Goal: Information Seeking & Learning: Find specific fact

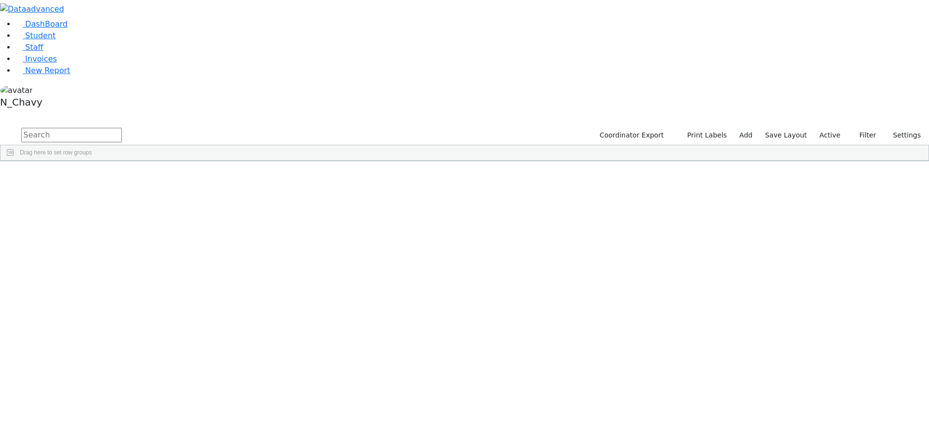
click at [831, 126] on div "Coordinator Export Print Labels Add Save Layout Active Filter All Active Inacti…" at bounding box center [759, 135] width 340 height 18
click at [832, 128] on label "Active" at bounding box center [830, 135] width 30 height 15
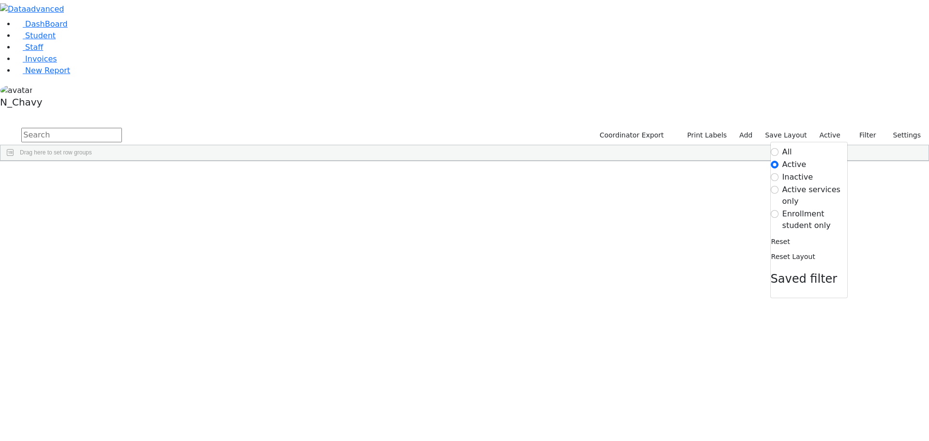
click at [818, 208] on label "Enrollment student only" at bounding box center [814, 219] width 65 height 23
click at [778, 210] on input "Enrollment student only" at bounding box center [774, 214] width 8 height 8
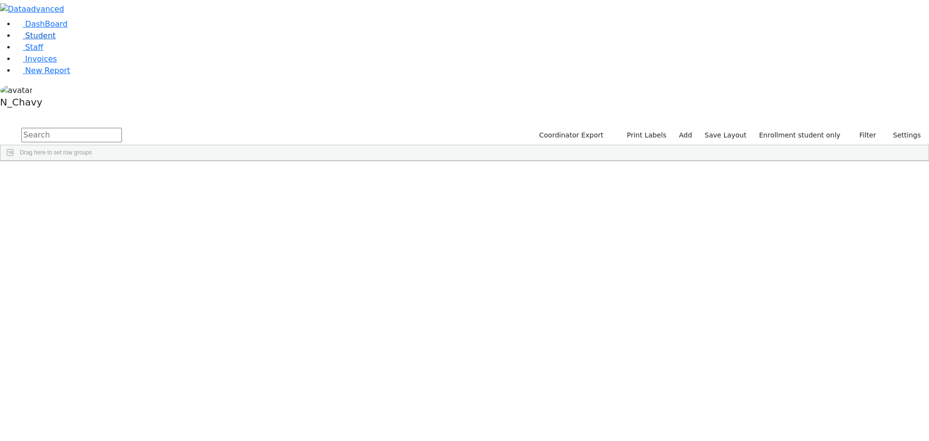
drag, startPoint x: 65, startPoint y: 72, endPoint x: 78, endPoint y: 73, distance: 12.6
click at [56, 40] on link "Student" at bounding box center [35, 35] width 40 height 9
click at [122, 128] on input "text" at bounding box center [71, 135] width 101 height 15
type input "sz"
click at [51, 40] on link "Student" at bounding box center [35, 35] width 40 height 9
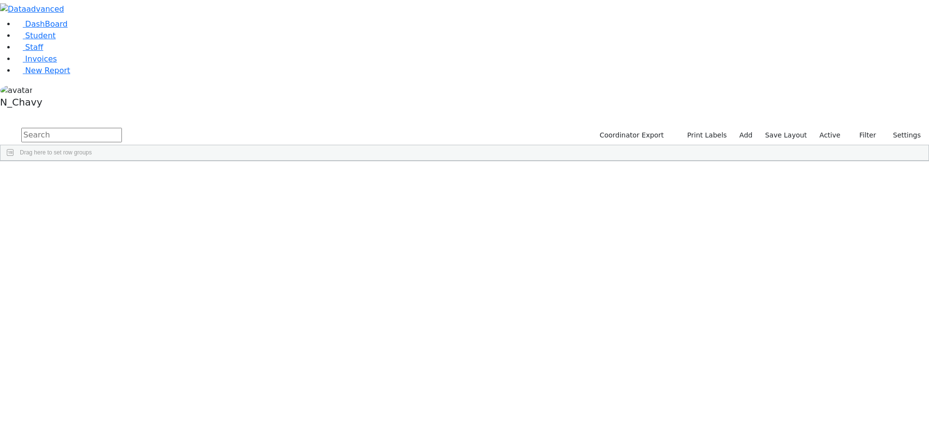
click at [835, 128] on label "Active" at bounding box center [830, 135] width 30 height 15
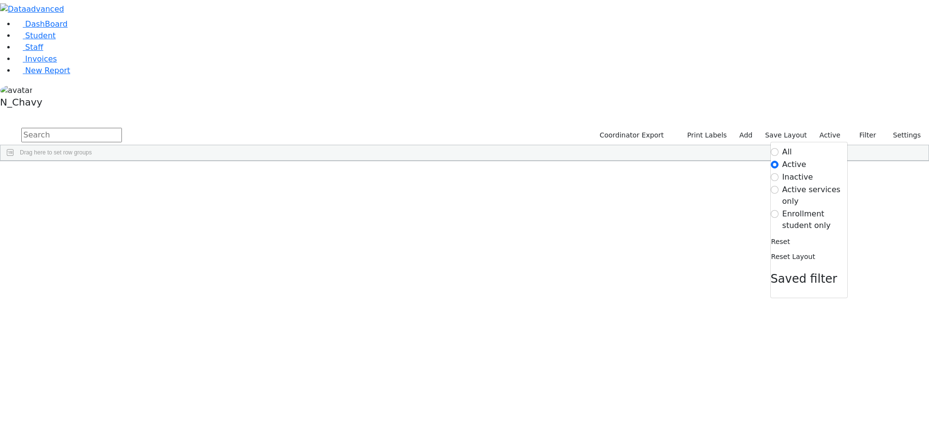
click at [805, 208] on label "Enrollment student only" at bounding box center [814, 219] width 65 height 23
click at [778, 210] on input "Enrollment student only" at bounding box center [774, 214] width 8 height 8
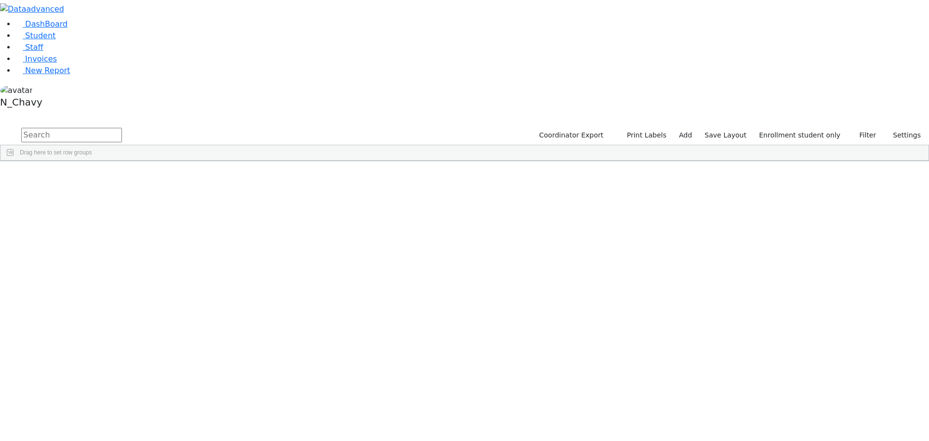
click at [99, 177] on div "[PERSON_NAME]" at bounding box center [74, 184] width 50 height 14
click at [99, 258] on div "Bikel" at bounding box center [74, 265] width 50 height 14
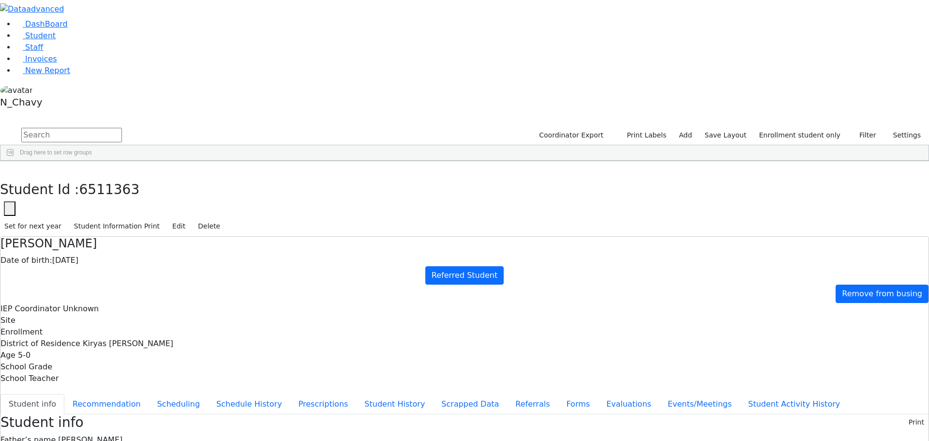
click at [56, 40] on link "Student" at bounding box center [35, 35] width 40 height 9
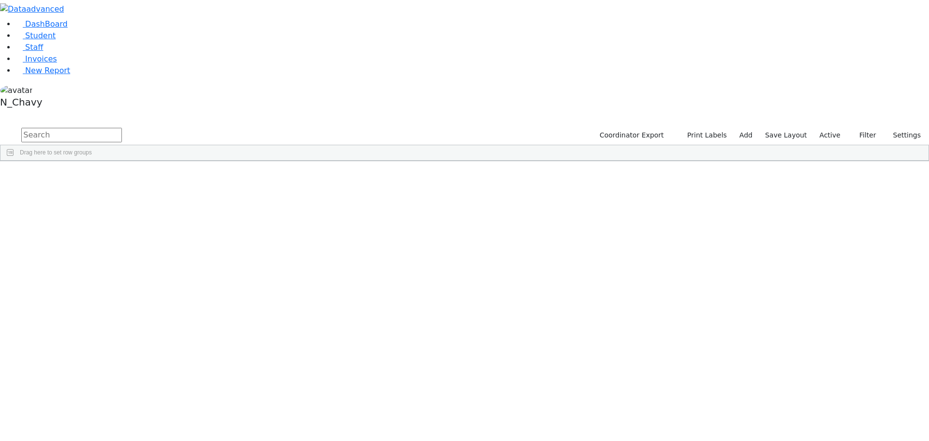
click at [122, 128] on input "text" at bounding box center [71, 135] width 101 height 15
type input "shana glick"
click at [56, 40] on link "Student" at bounding box center [35, 35] width 40 height 9
click at [43, 52] on link "Staff" at bounding box center [29, 47] width 28 height 9
click at [122, 128] on input "text" at bounding box center [71, 135] width 101 height 15
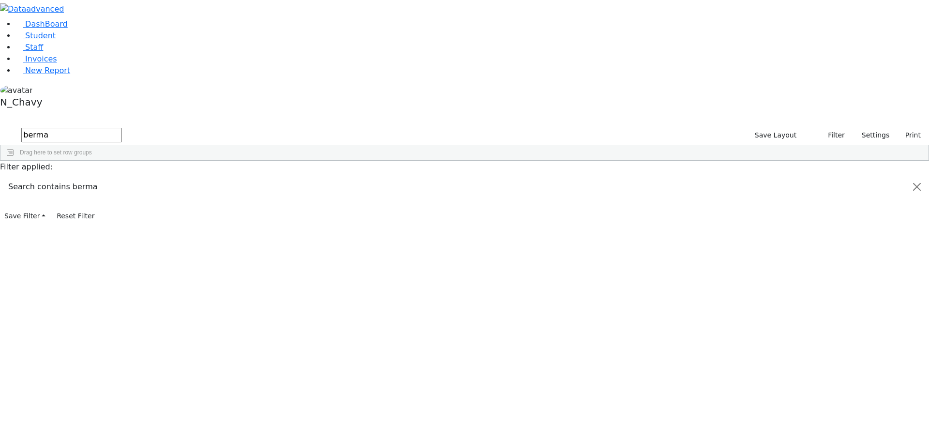
type input "berma"
click at [122, 128] on input "berma" at bounding box center [71, 135] width 101 height 15
click at [15, 40] on icon at bounding box center [18, 35] width 7 height 7
click at [821, 128] on label "Active" at bounding box center [830, 135] width 30 height 15
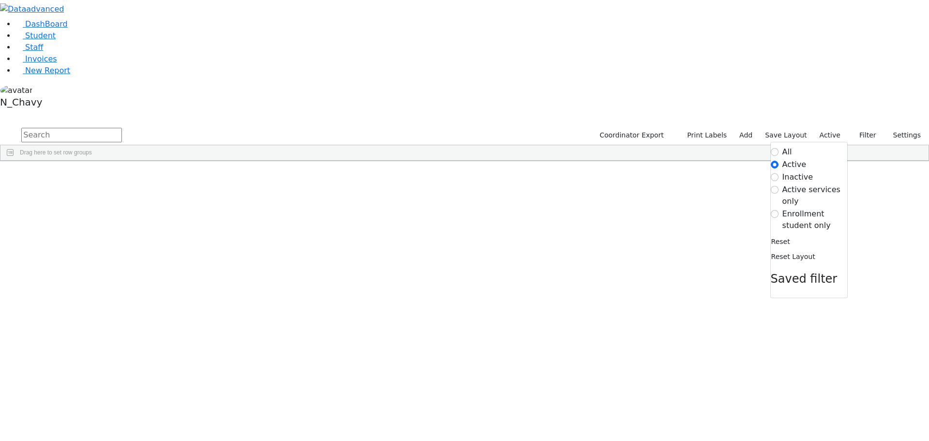
click at [812, 208] on label "Enrollment student only" at bounding box center [814, 219] width 65 height 23
click at [778, 210] on input "Enrollment student only" at bounding box center [774, 214] width 8 height 8
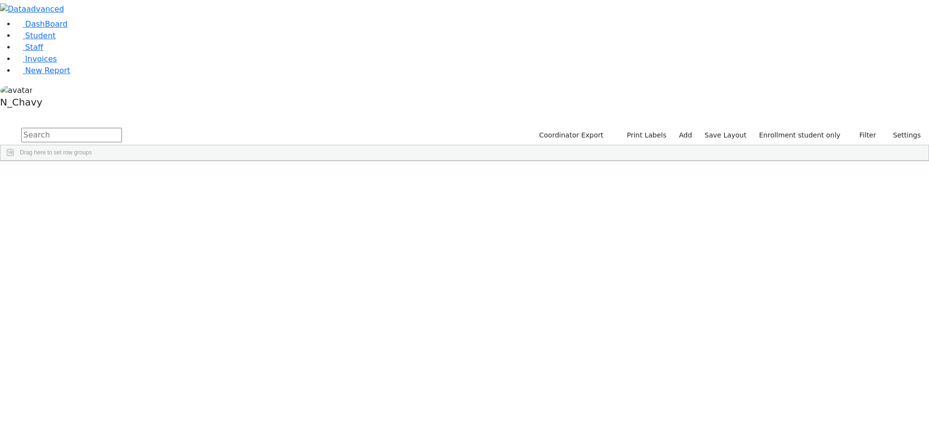
scroll to position [87, 0]
click at [99, 347] on div "Gluck" at bounding box center [74, 354] width 50 height 14
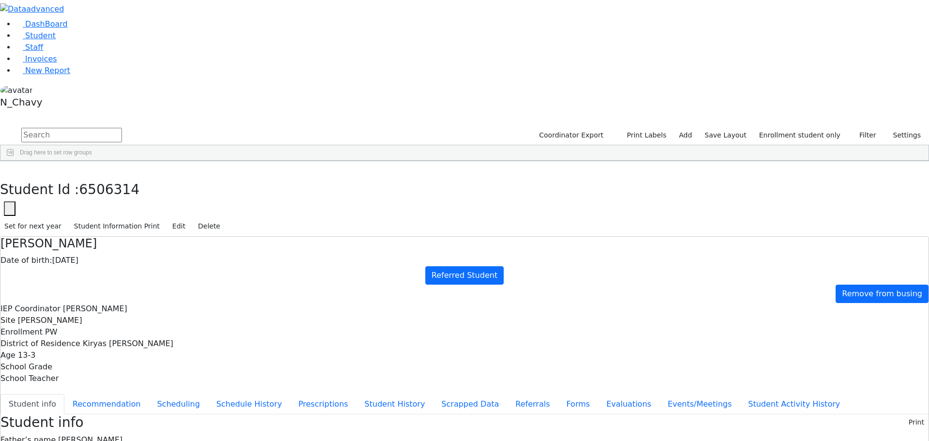
scroll to position [0, 0]
click at [659, 394] on button "Events/Meetings" at bounding box center [699, 404] width 80 height 20
click at [64, 394] on button "Student info" at bounding box center [32, 404] width 64 height 20
drag, startPoint x: 376, startPoint y: 162, endPoint x: 502, endPoint y: 166, distance: 126.3
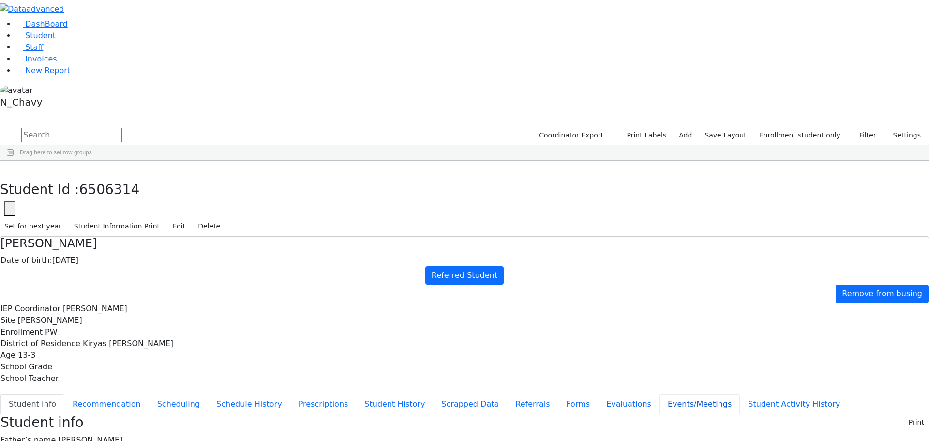
click at [659, 394] on button "Events/Meetings" at bounding box center [699, 404] width 80 height 20
click at [14, 161] on button "button" at bounding box center [7, 171] width 14 height 20
click at [115, 285] on div "Brach" at bounding box center [86, 292] width 57 height 14
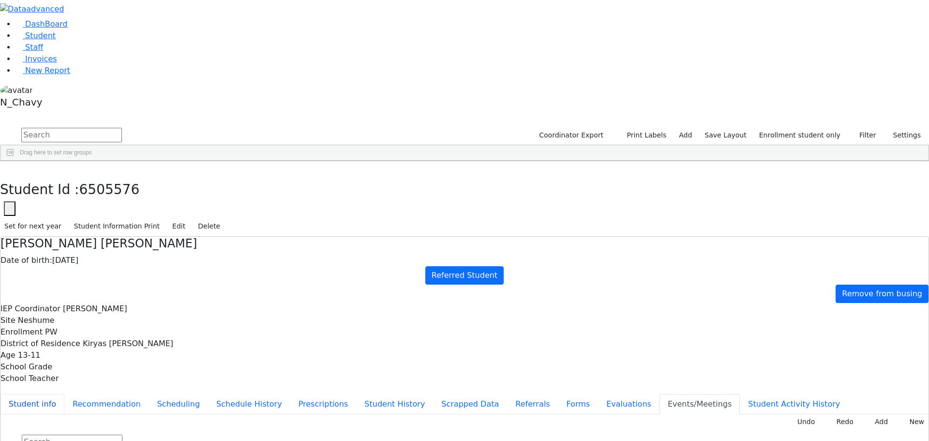
click at [64, 394] on button "Student info" at bounding box center [32, 404] width 64 height 20
click at [659, 394] on button "Events/Meetings" at bounding box center [699, 404] width 80 height 20
type input "[DATE]"
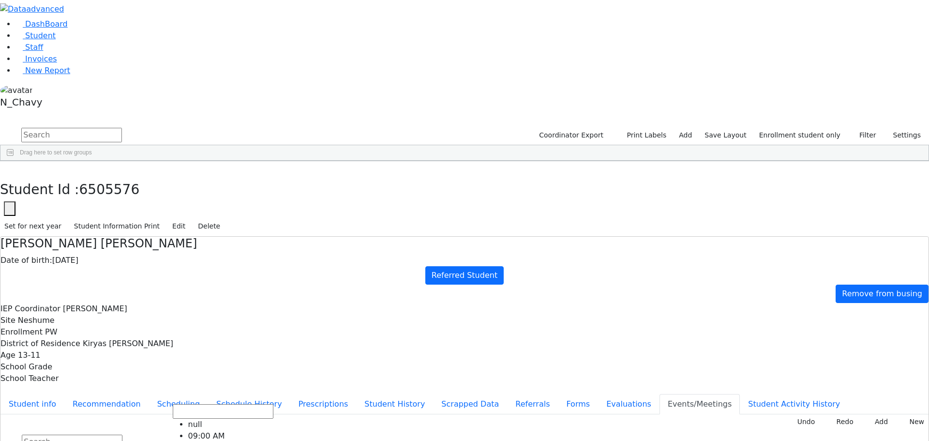
scroll to position [48, 0]
click at [115, 434] on div "Gluck" at bounding box center [86, 441] width 57 height 14
type input "[DATE]"
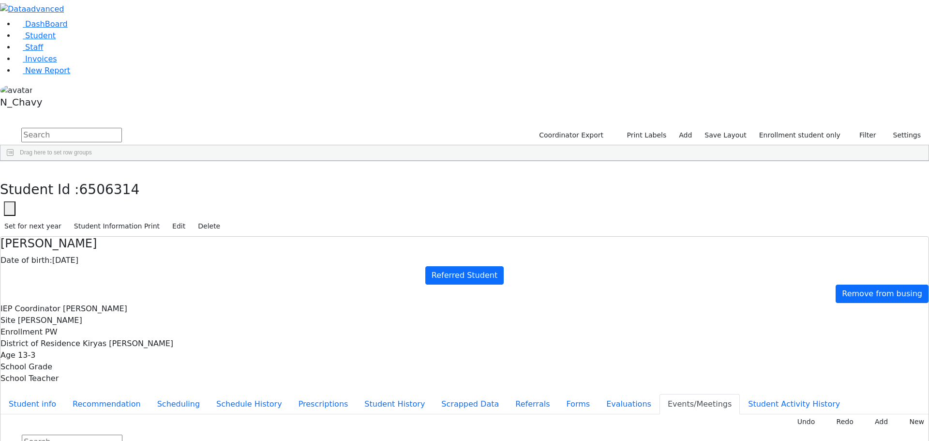
click at [10, 168] on icon "button" at bounding box center [6, 171] width 5 height 6
click at [115, 285] on div "Brach" at bounding box center [86, 292] width 57 height 14
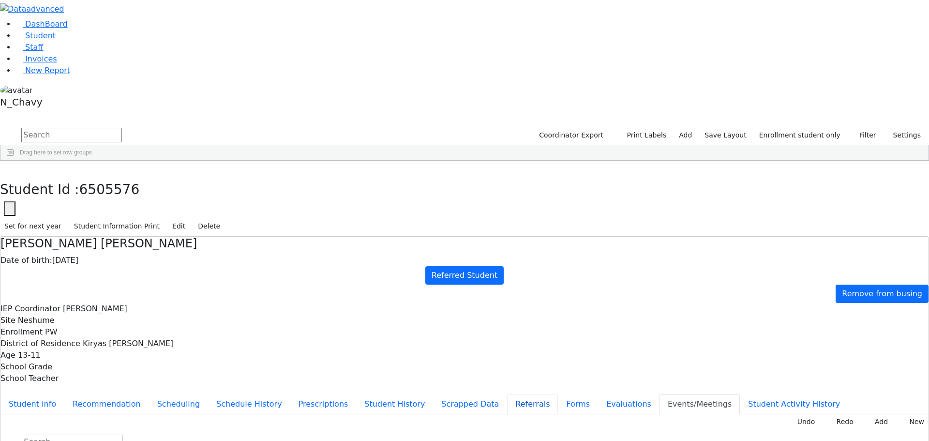
click at [507, 394] on button "Referrals" at bounding box center [532, 404] width 51 height 20
copy div "[PERSON_NAME] has a diagnosis of Downs Syndrome. [PERSON_NAME] will be attendin…"
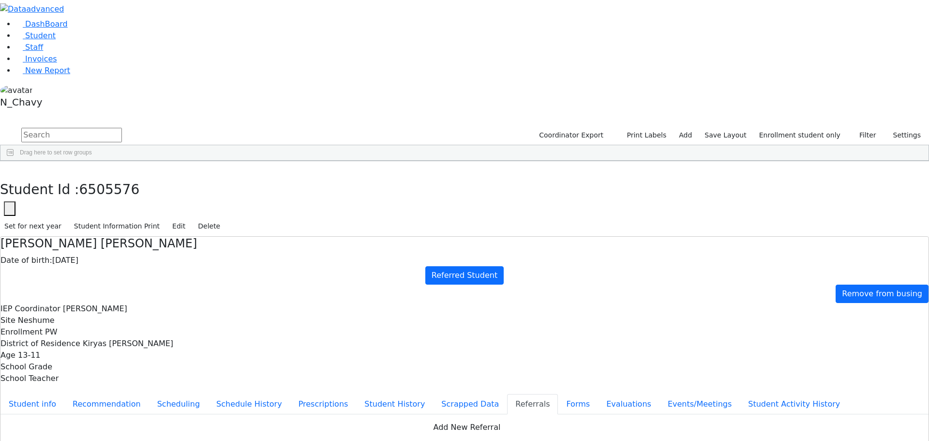
click at [115, 434] on div "Gluck" at bounding box center [86, 441] width 57 height 14
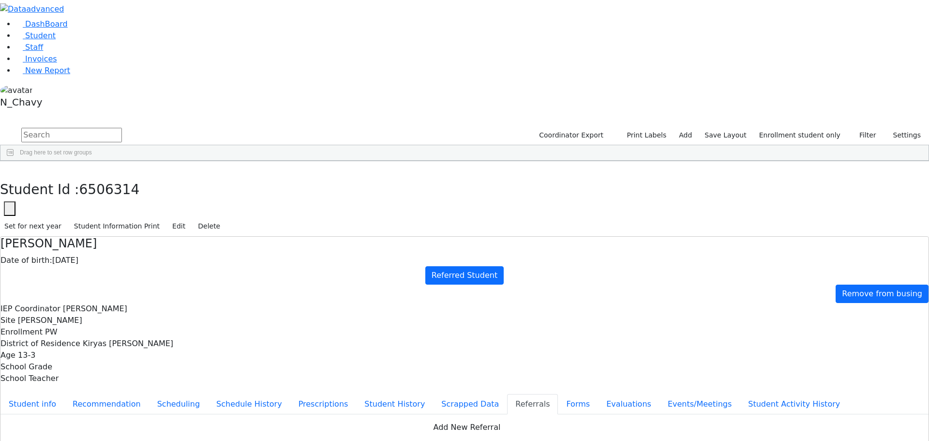
copy div "Yides has a diagnosis of Down Syndrome. Yides will be attending [PERSON_NAME][G…"
